Goal: Information Seeking & Learning: Find specific page/section

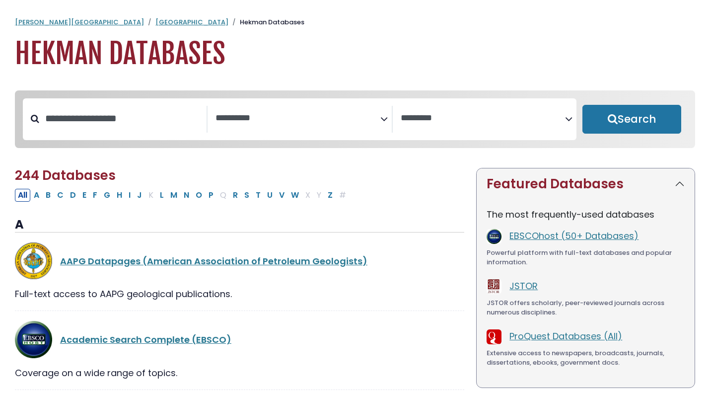
select select "Database Subject Filter"
select select "Database Vendors Filter"
click at [163, 127] on input "Search database by title or keyword" at bounding box center [122, 118] width 167 height 16
type input "******"
click at [582, 105] on button "Search" at bounding box center [631, 119] width 99 height 29
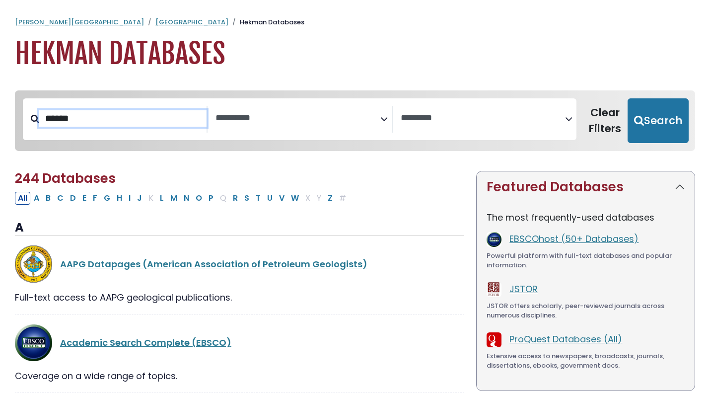
select select "Database Subject Filter"
select select "Database Vendors Filter"
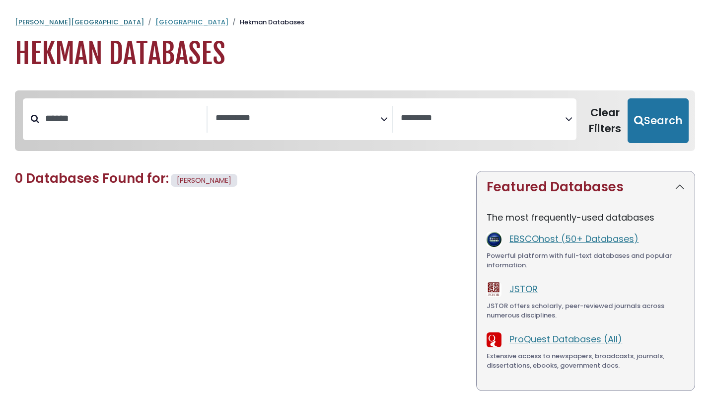
click at [29, 23] on link "[PERSON_NAME][GEOGRAPHIC_DATA]" at bounding box center [79, 21] width 129 height 9
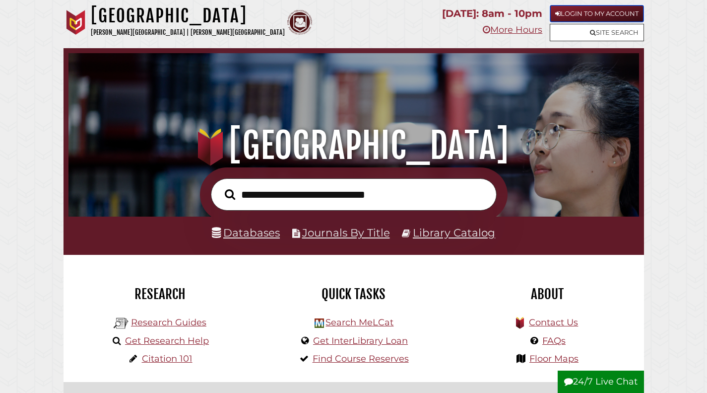
click at [583, 9] on link "Login to My Account" at bounding box center [597, 13] width 94 height 17
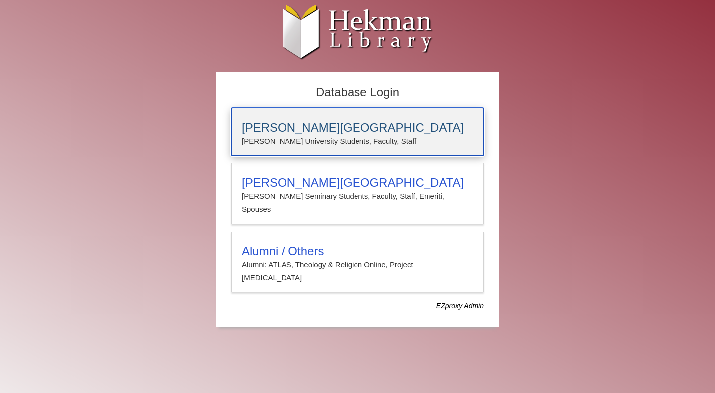
click at [374, 143] on p "Calvin University Students, Faculty, Staff" at bounding box center [357, 141] width 231 height 13
